Goal: Task Accomplishment & Management: Manage account settings

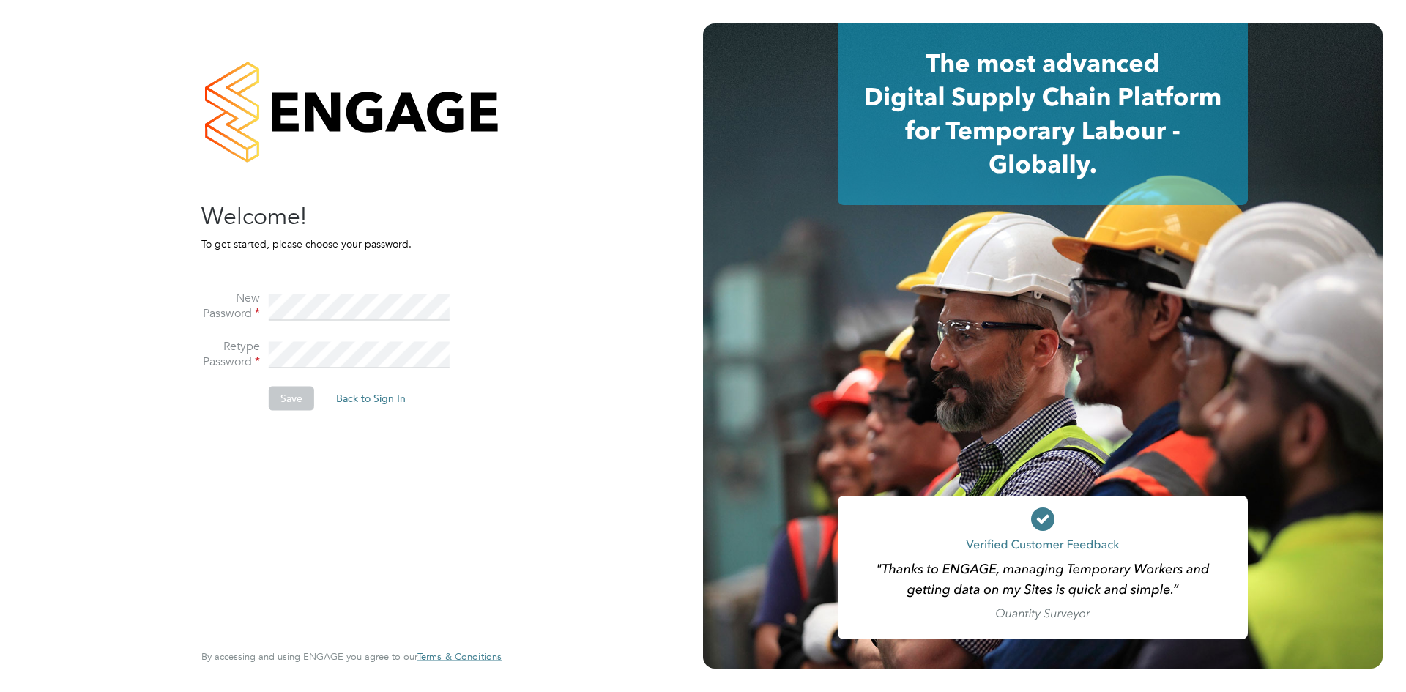
click at [231, 373] on li "Retype Password" at bounding box center [344, 362] width 286 height 48
drag, startPoint x: 508, startPoint y: 311, endPoint x: 416, endPoint y: 377, distance: 113.4
click at [508, 309] on div "Sorry! The link you followed has expired. I still want to set my password Back …" at bounding box center [351, 346] width 359 height 692
click at [299, 397] on button "Save" at bounding box center [291, 398] width 45 height 23
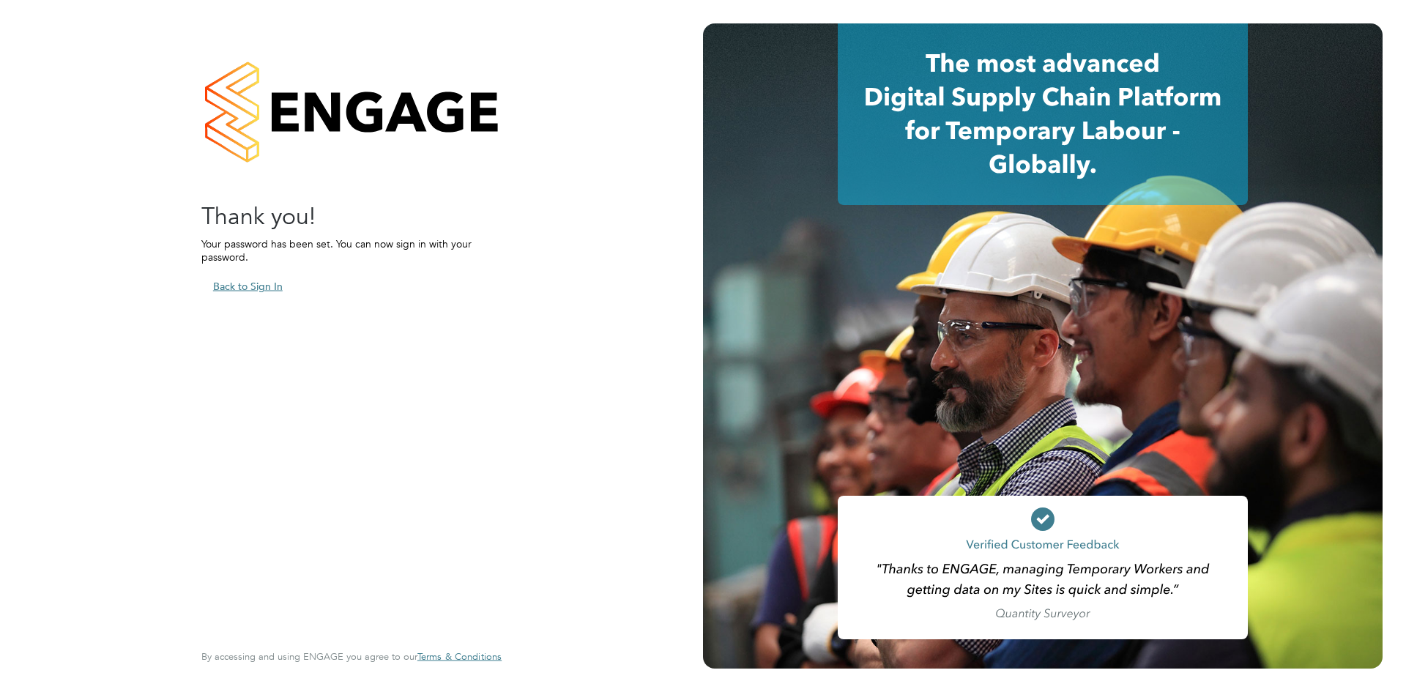
click at [264, 282] on button "Back to Sign In" at bounding box center [247, 286] width 93 height 23
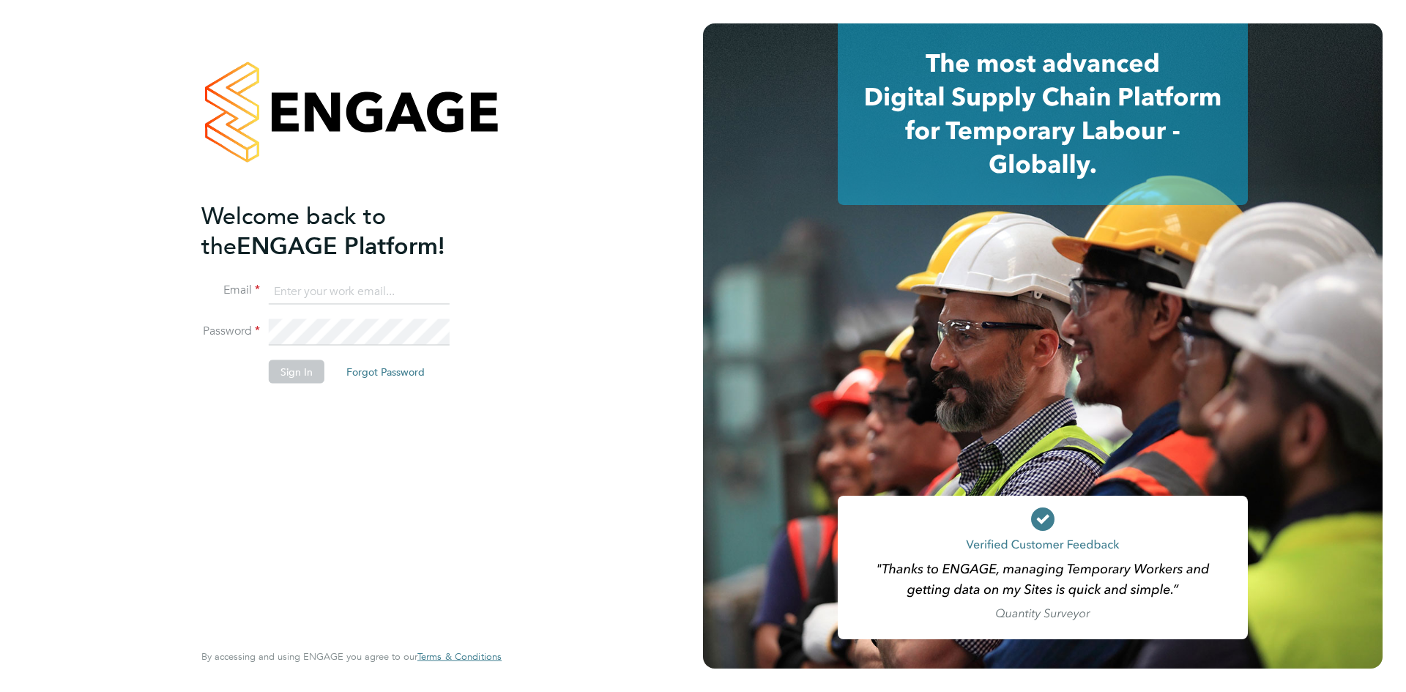
click at [368, 294] on input at bounding box center [359, 291] width 181 height 26
click at [270, 289] on input "[EMAIL_ADDRESS][DOMAIN_NAME]" at bounding box center [359, 291] width 181 height 26
click at [276, 291] on input "[EMAIL_ADDRESS][DOMAIN_NAME]" at bounding box center [359, 291] width 181 height 26
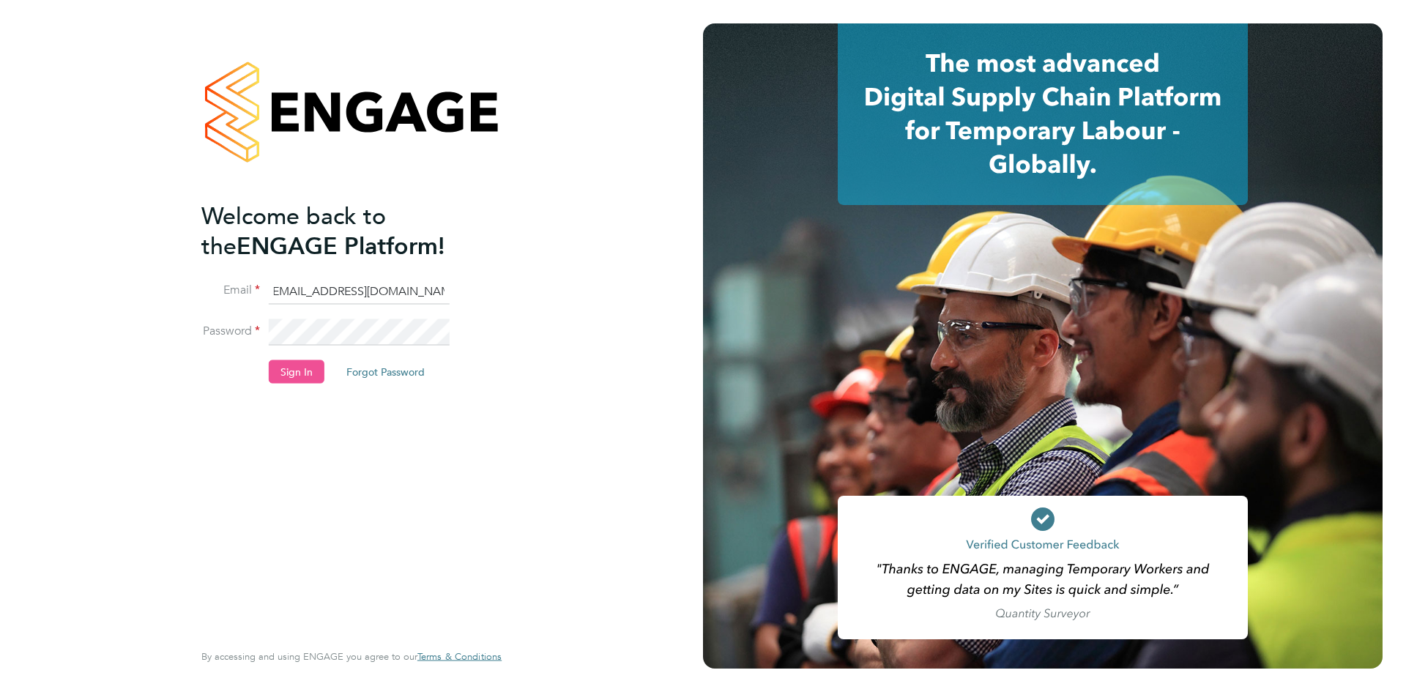
type input "[EMAIL_ADDRESS][DOMAIN_NAME]"
click at [293, 361] on button "Sign In" at bounding box center [297, 371] width 56 height 23
